Goal: Task Accomplishment & Management: Use online tool/utility

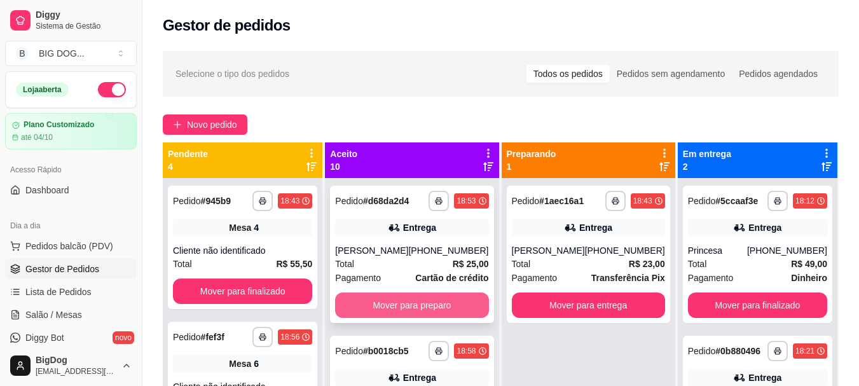
click at [426, 302] on button "Mover para preparo" at bounding box center [411, 304] width 153 height 25
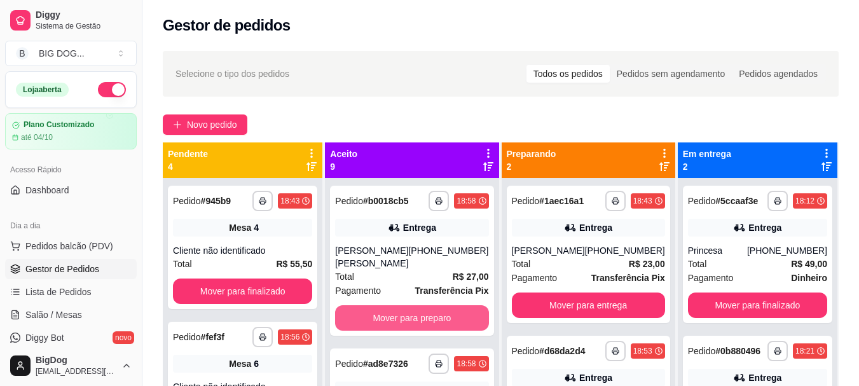
click at [426, 305] on button "Mover para preparo" at bounding box center [411, 317] width 153 height 25
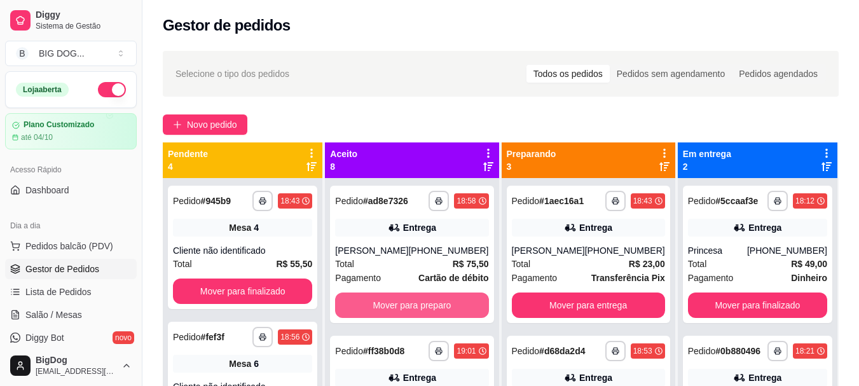
click at [426, 302] on button "Mover para preparo" at bounding box center [411, 304] width 153 height 25
click at [426, 302] on button "Mover para preparo" at bounding box center [411, 305] width 149 height 25
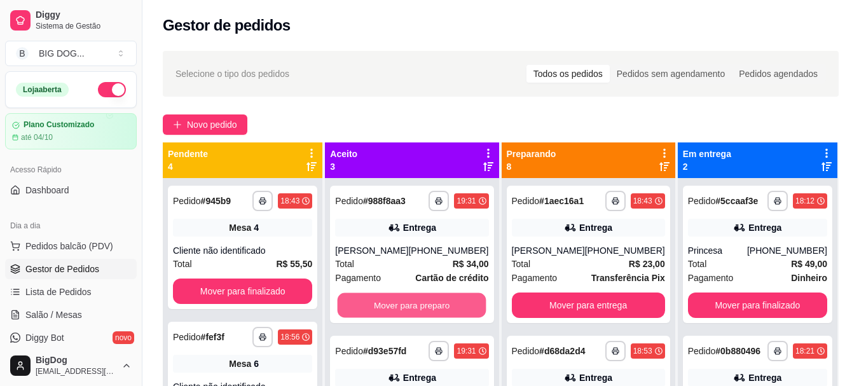
click at [426, 302] on button "Mover para preparo" at bounding box center [411, 305] width 149 height 25
click at [426, 302] on button "Mover para preparo" at bounding box center [411, 304] width 153 height 25
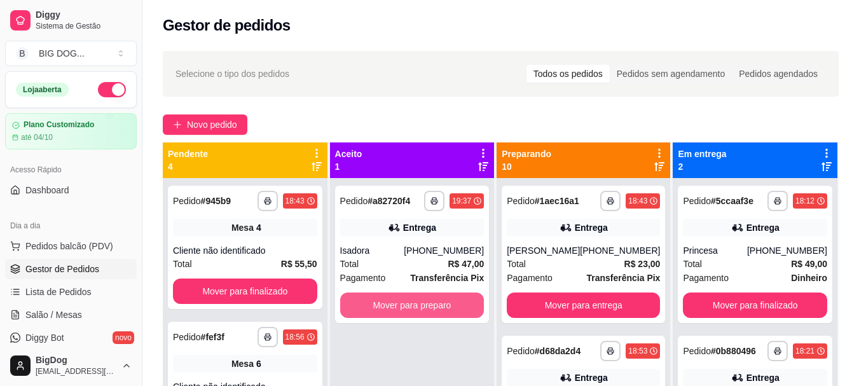
click at [426, 302] on button "Mover para preparo" at bounding box center [412, 304] width 144 height 25
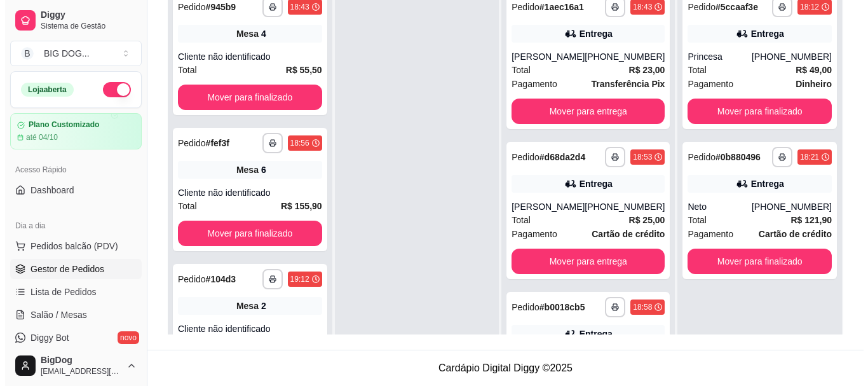
scroll to position [1277, 0]
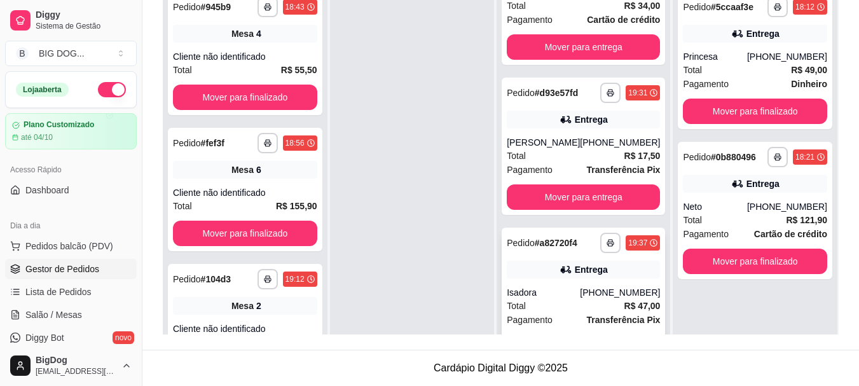
click at [600, 299] on div "Total R$ 47,00" at bounding box center [582, 306] width 153 height 14
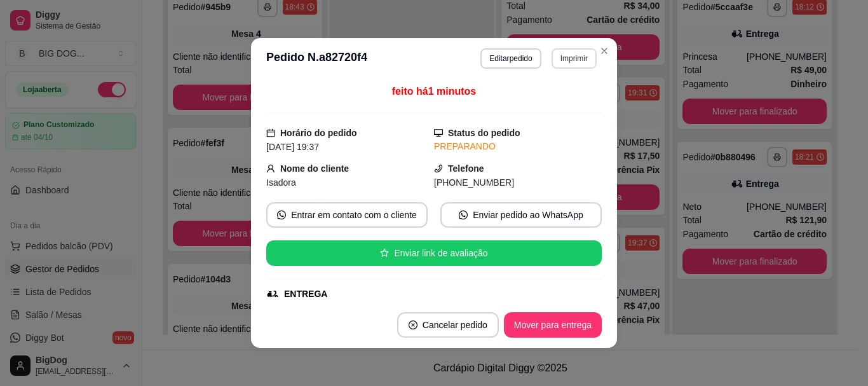
click at [570, 58] on button "Imprimir" at bounding box center [574, 58] width 45 height 20
click at [563, 98] on button "IMPRESSORA" at bounding box center [546, 103] width 89 height 20
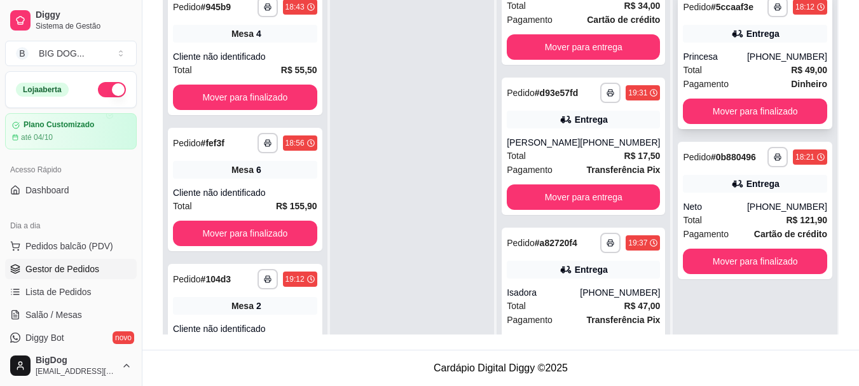
click at [744, 79] on div "Pagamento Dinheiro" at bounding box center [754, 84] width 144 height 14
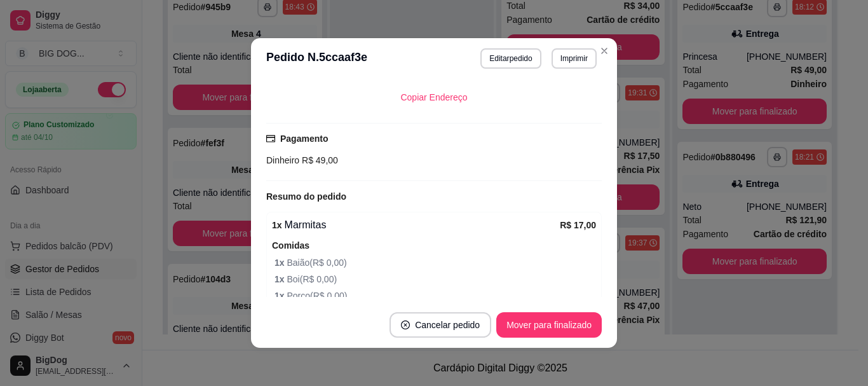
scroll to position [30, 0]
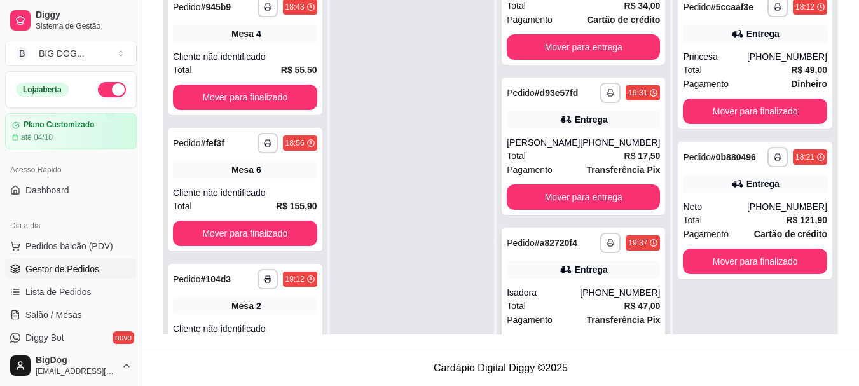
click at [586, 315] on strong "Transferência Pix" at bounding box center [623, 320] width 74 height 10
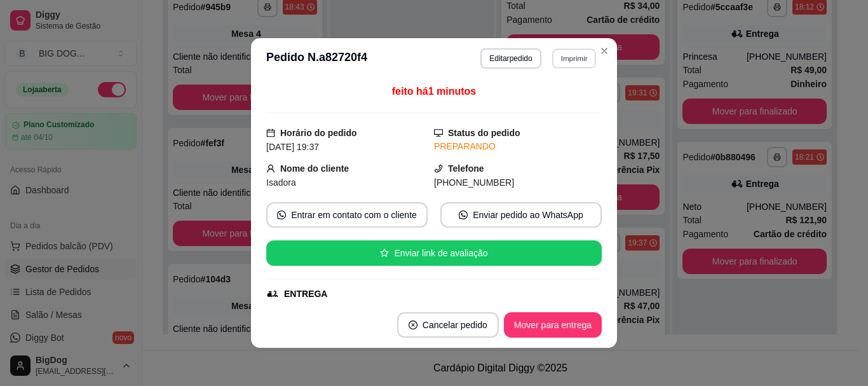
click at [574, 53] on button "Imprimir" at bounding box center [574, 58] width 44 height 20
click at [544, 99] on button "IMPRESSORA" at bounding box center [546, 103] width 89 height 20
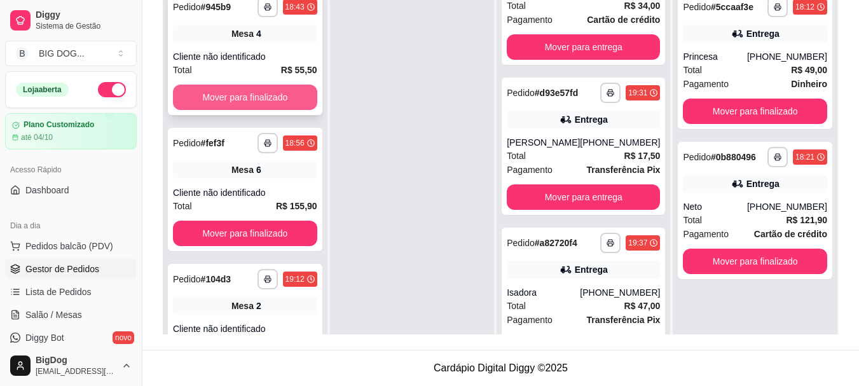
click at [272, 93] on button "Mover para finalizado" at bounding box center [245, 97] width 144 height 25
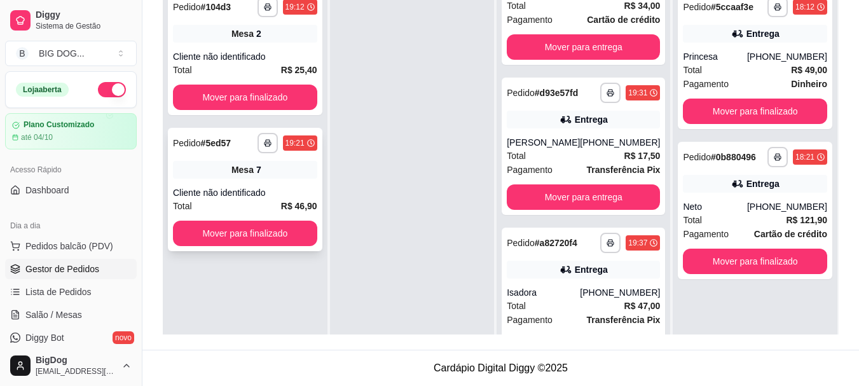
click at [253, 187] on div "Cliente não identificado" at bounding box center [245, 192] width 144 height 13
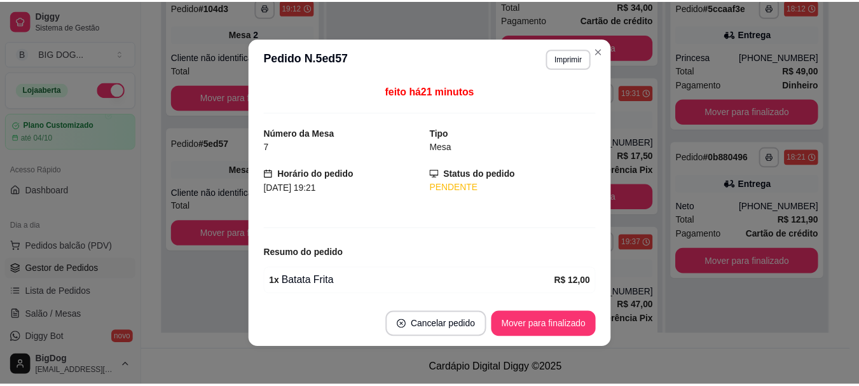
scroll to position [165, 0]
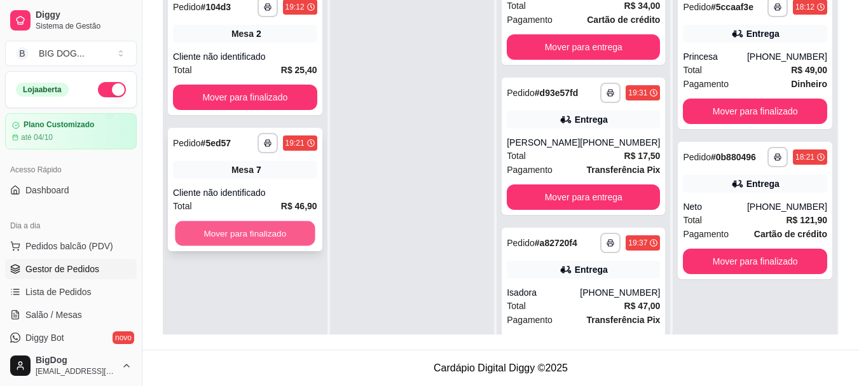
click at [260, 236] on button "Mover para finalizado" at bounding box center [245, 233] width 140 height 25
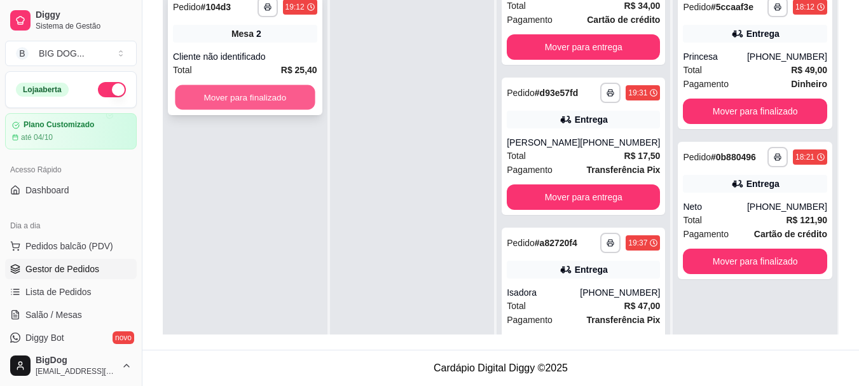
click at [277, 106] on button "Mover para finalizado" at bounding box center [245, 97] width 140 height 25
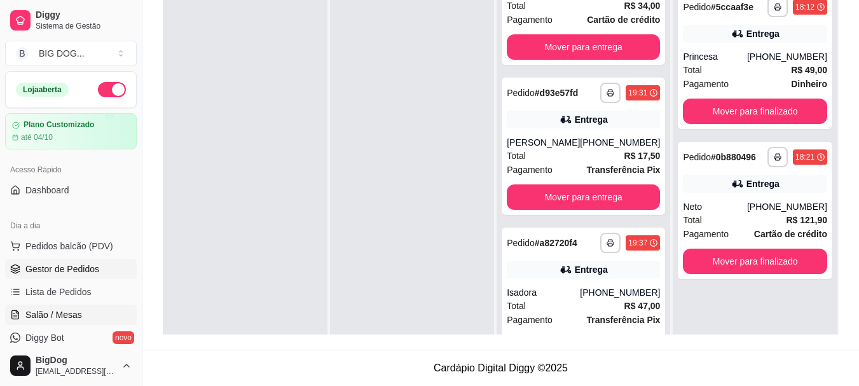
click at [63, 318] on span "Salão / Mesas" at bounding box center [53, 314] width 57 height 13
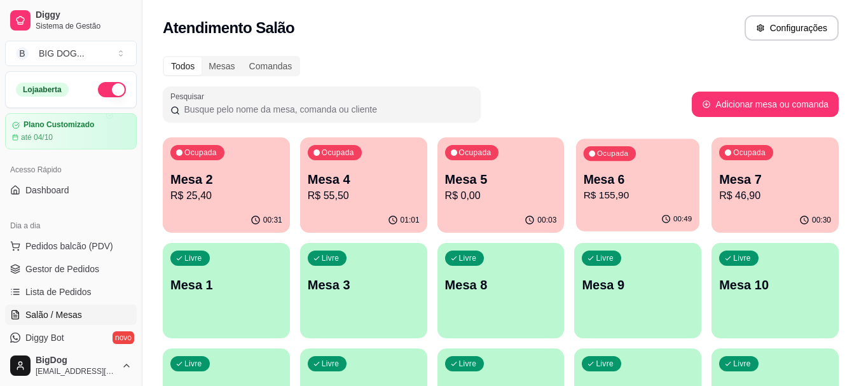
click at [625, 202] on p "R$ 155,90" at bounding box center [637, 195] width 109 height 15
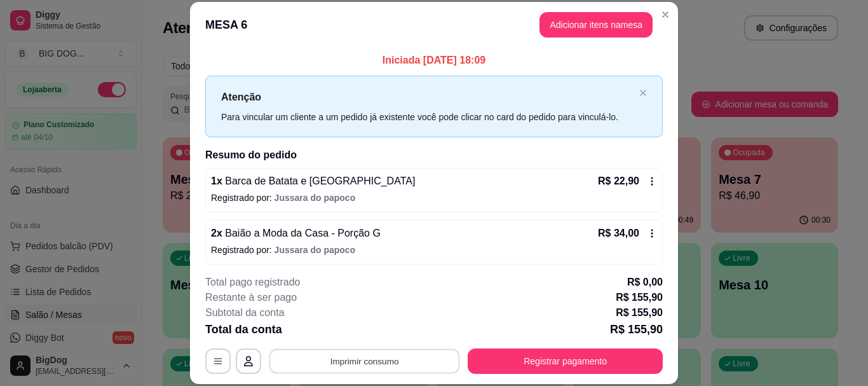
click at [412, 356] on button "Imprimir consumo" at bounding box center [364, 361] width 191 height 25
click at [370, 329] on button "IMPRESSORA" at bounding box center [363, 332] width 89 height 20
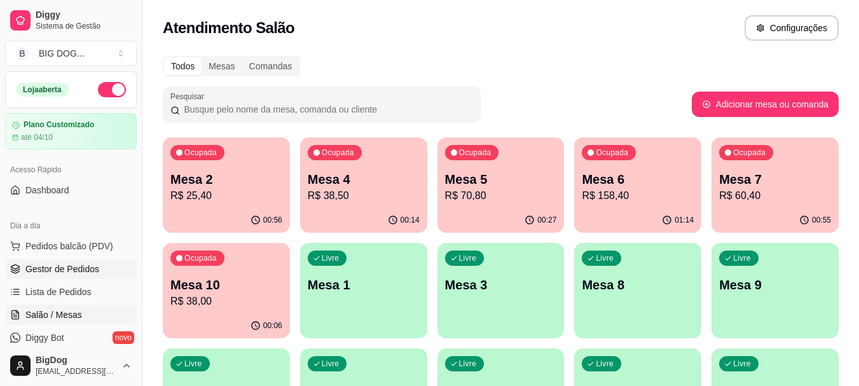
click at [66, 264] on span "Gestor de Pedidos" at bounding box center [62, 268] width 74 height 13
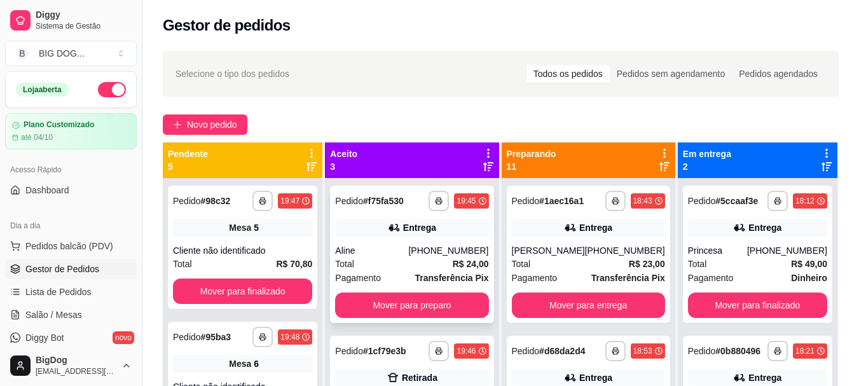
click at [377, 258] on div "Total R$ 24,00" at bounding box center [411, 264] width 153 height 14
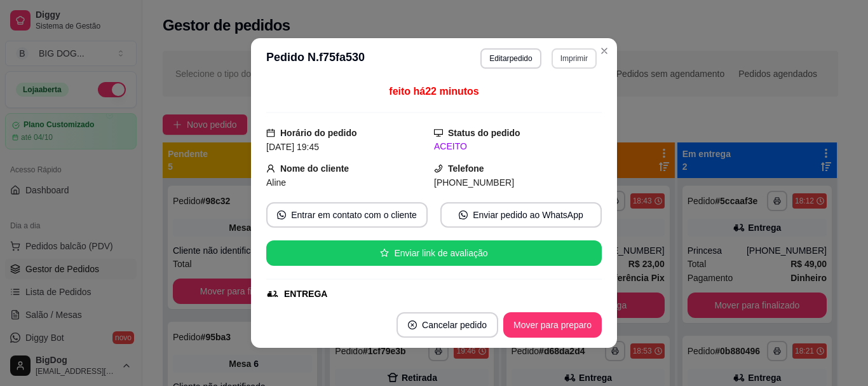
click at [565, 60] on button "Imprimir" at bounding box center [574, 58] width 45 height 20
click at [537, 100] on button "IMPRESSORA" at bounding box center [546, 103] width 89 height 20
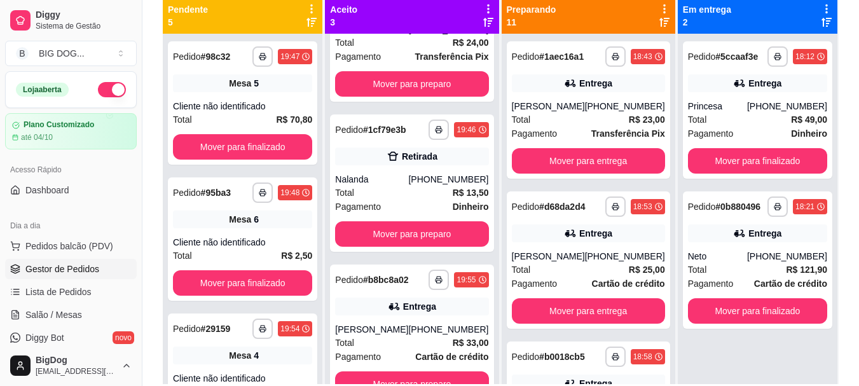
scroll to position [153, 0]
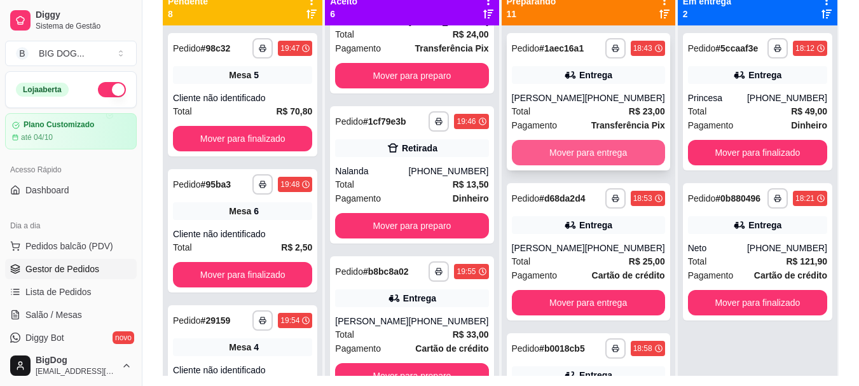
click at [599, 146] on button "Mover para entrega" at bounding box center [588, 152] width 153 height 25
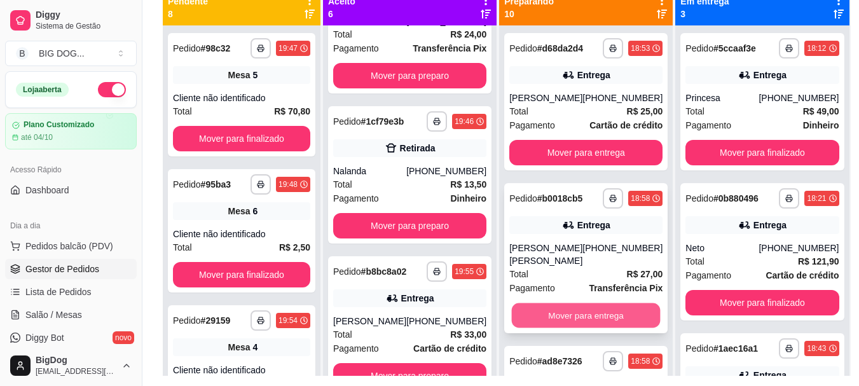
click at [569, 306] on button "Mover para entrega" at bounding box center [586, 315] width 149 height 25
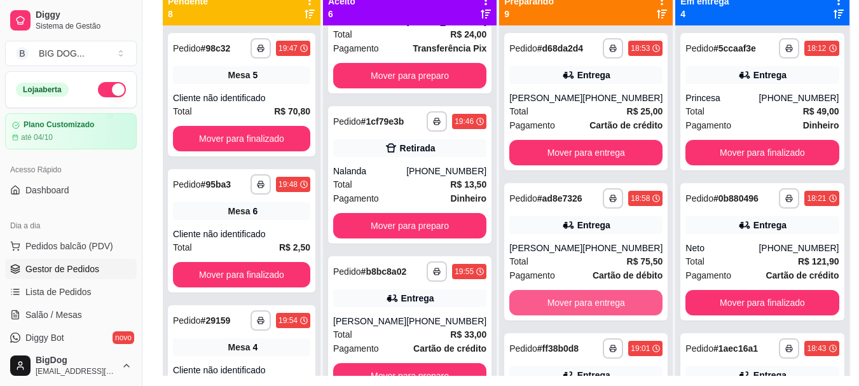
click at [569, 306] on button "Mover para entrega" at bounding box center [585, 302] width 153 height 25
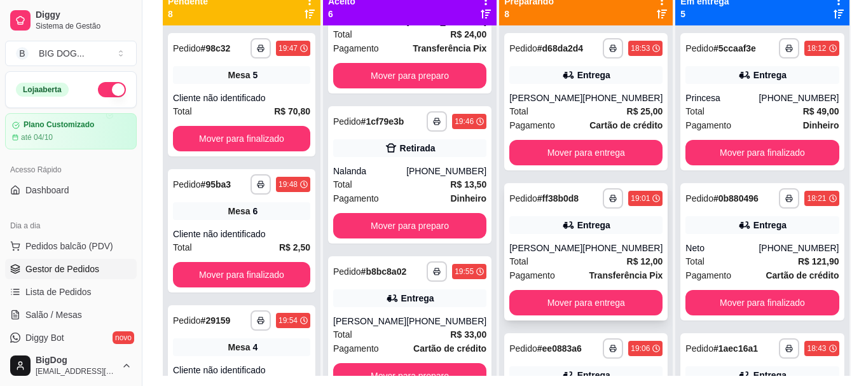
click at [592, 280] on strong "Transferência Pix" at bounding box center [625, 275] width 74 height 10
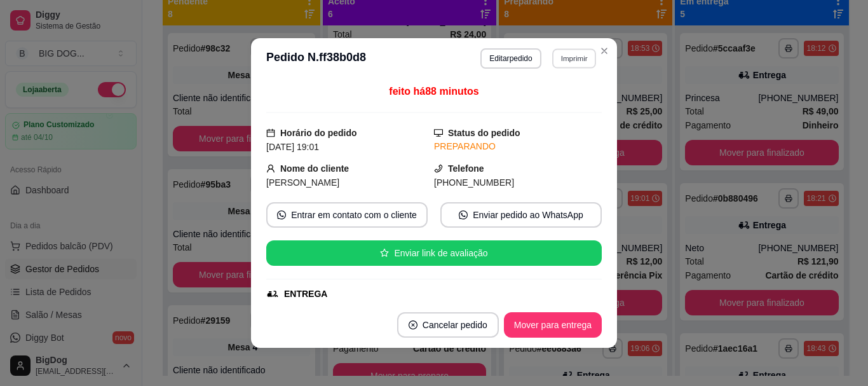
click at [561, 56] on button "Imprimir" at bounding box center [574, 58] width 44 height 20
click at [539, 98] on button "IMPRESSORA" at bounding box center [547, 103] width 92 height 20
